Goal: Find specific page/section: Find specific page/section

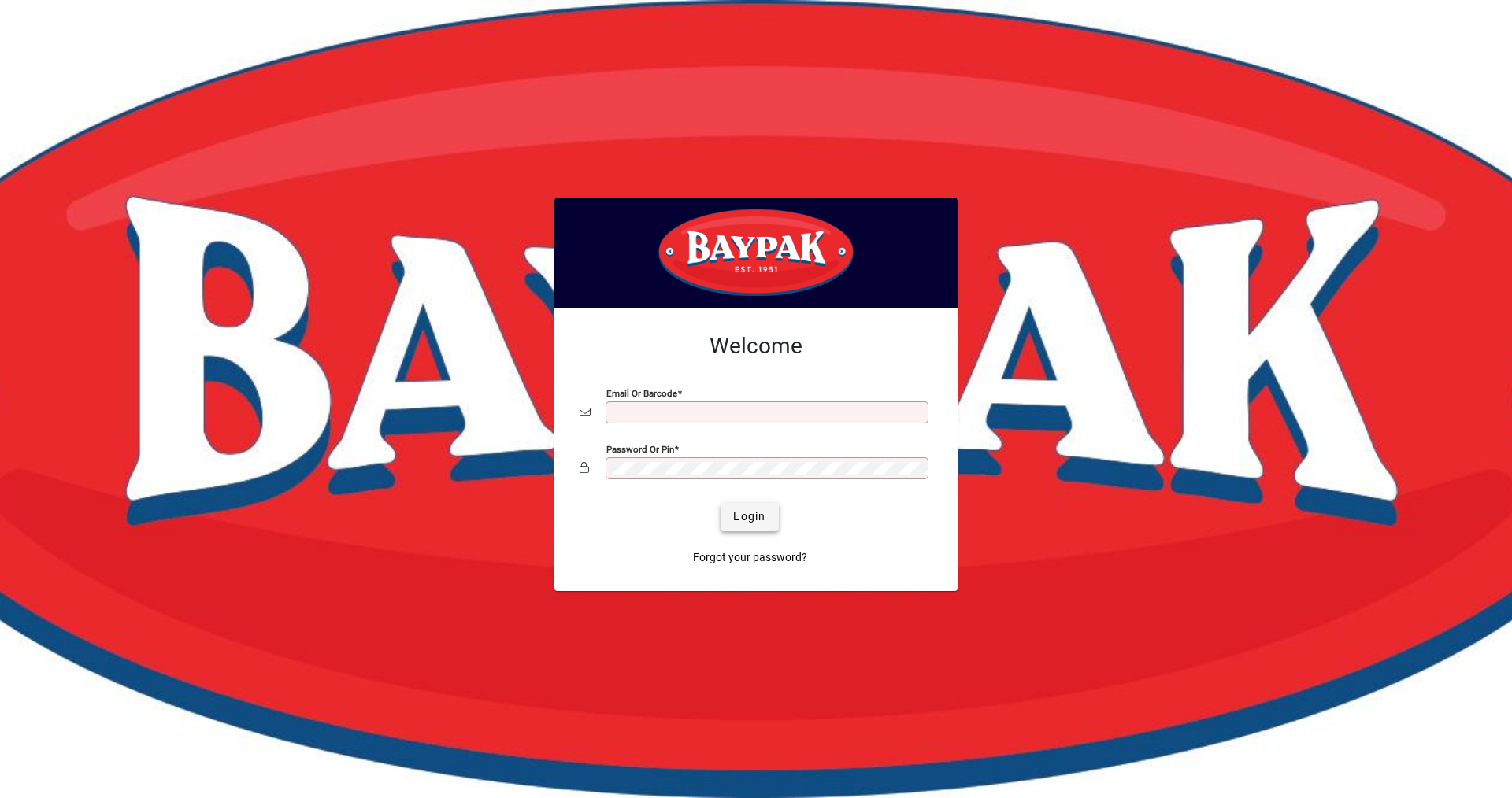
type input "**********"
click at [733, 523] on span "Login" at bounding box center [749, 516] width 33 height 17
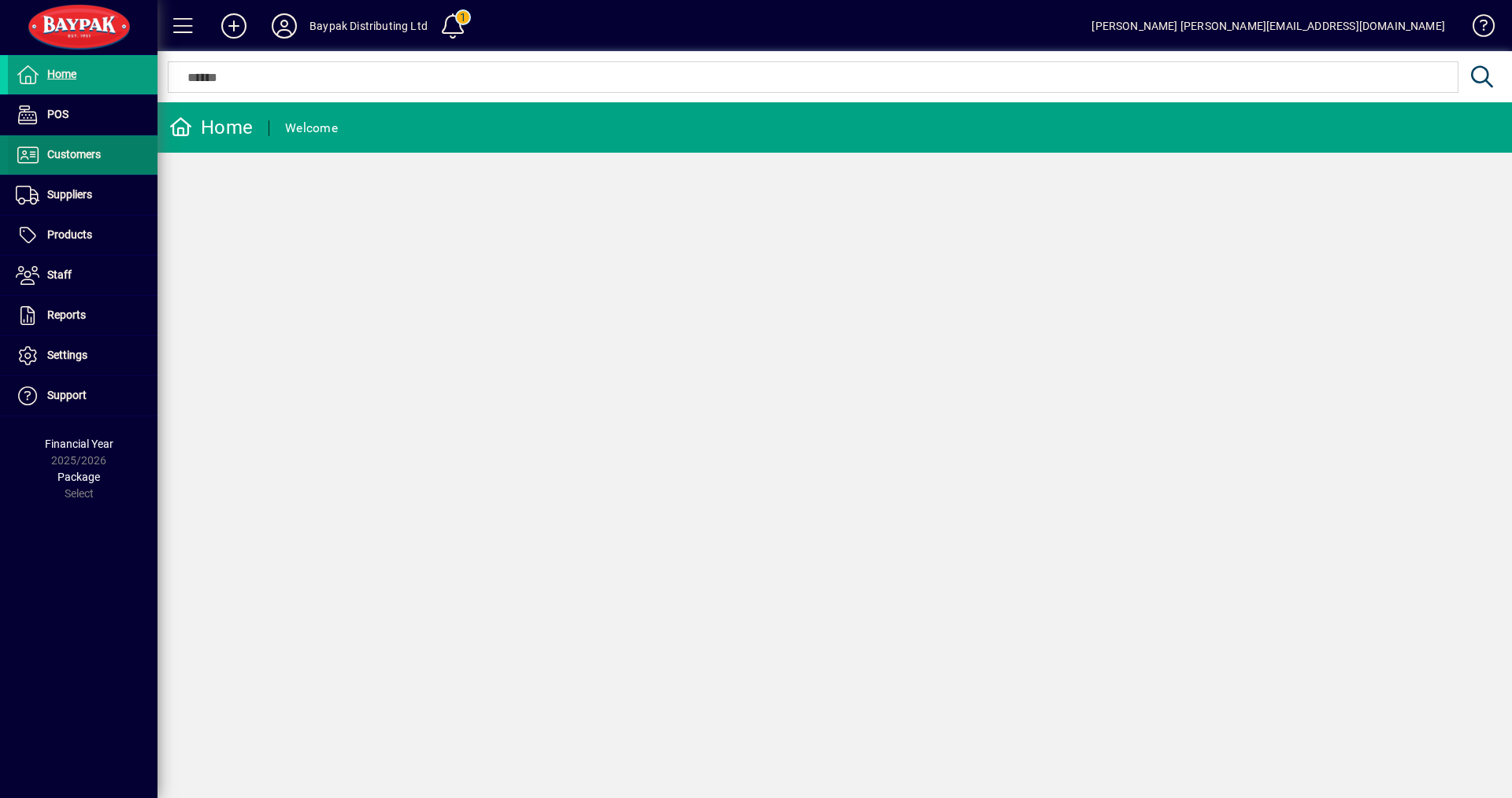
click at [79, 153] on span "Customers" at bounding box center [74, 154] width 53 height 13
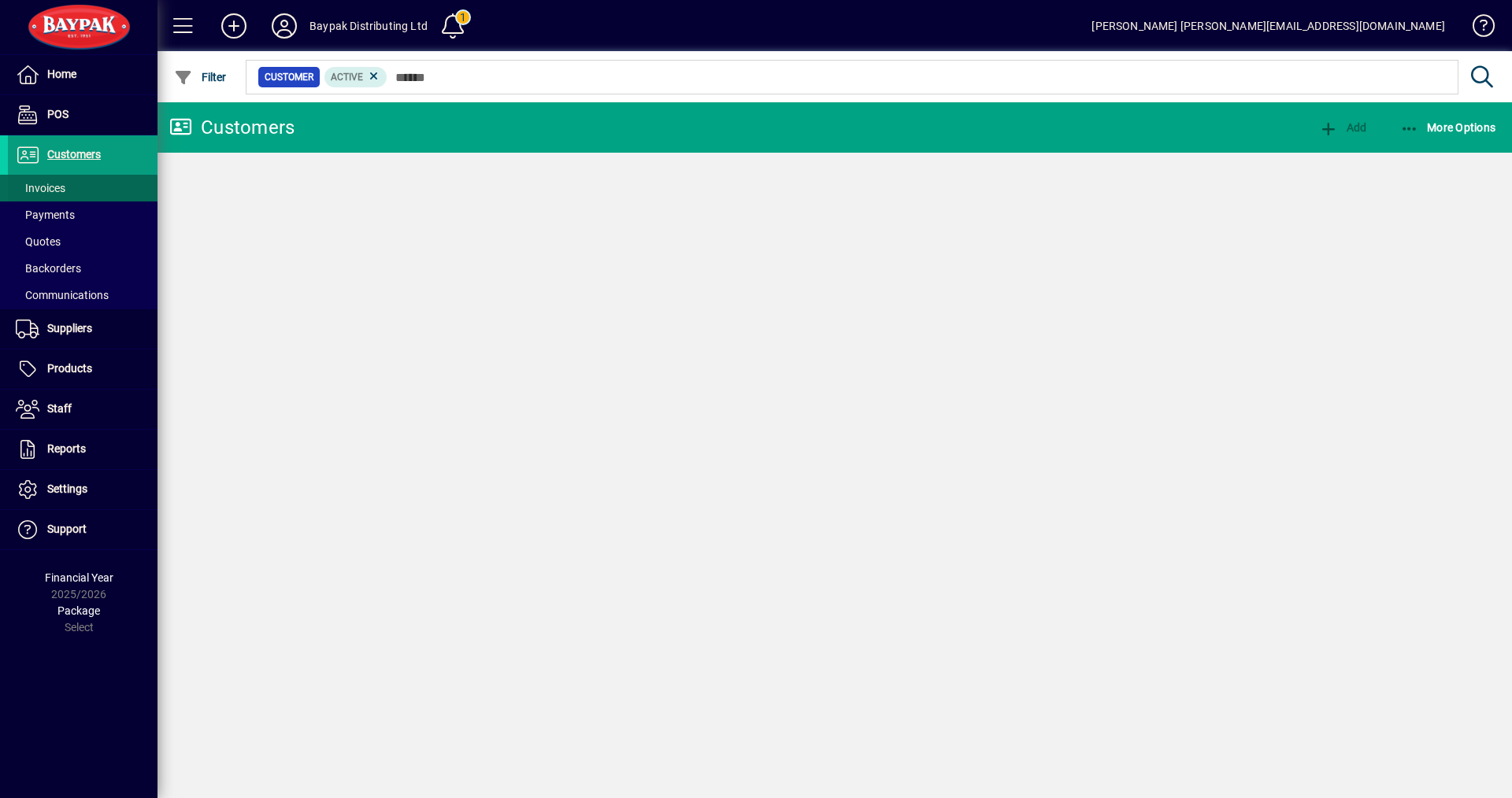
click at [45, 189] on span "Invoices" at bounding box center [40, 188] width 49 height 13
